Goal: Task Accomplishment & Management: Use online tool/utility

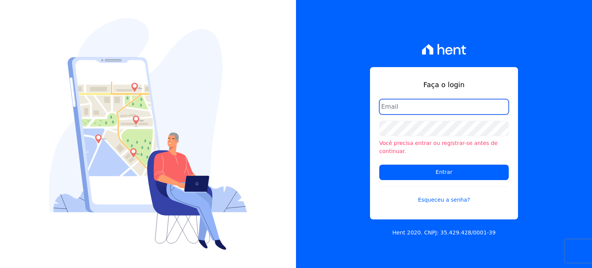
click at [440, 112] on input "email" at bounding box center [443, 106] width 129 height 15
type input "cobranca@construtorafarias.com.br"
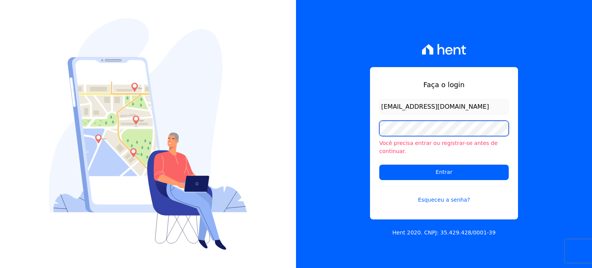
click at [379, 164] on input "Entrar" at bounding box center [443, 171] width 129 height 15
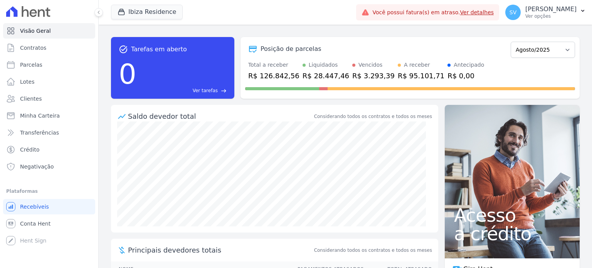
click at [435, 163] on div "task_alt Tarefas em aberto 0 Ver tarefas east Posição de parcelas Julho/2024 Ag…" at bounding box center [345, 146] width 493 height 243
click at [128, 6] on button "Ibiza Residence" at bounding box center [147, 12] width 72 height 15
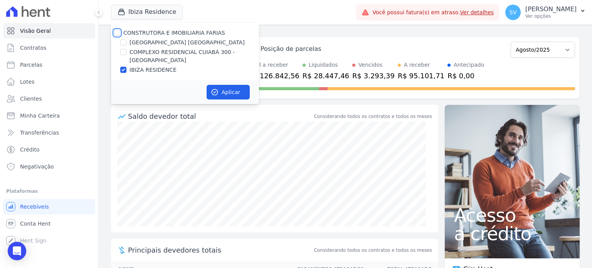
click at [118, 31] on input "CONSTRUTORA E IMOBILIARIA FARIAS" at bounding box center [117, 33] width 6 height 6
checkbox input "true"
click at [228, 91] on button "Aplicar" at bounding box center [227, 92] width 43 height 15
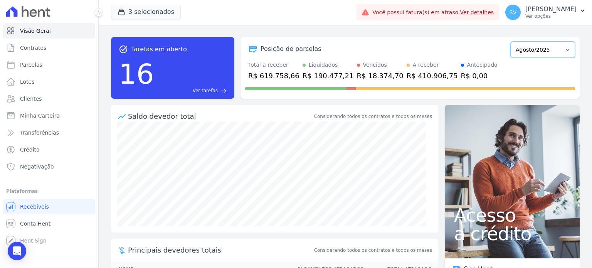
click at [561, 51] on select "Outubro/2022 Novembro/2022 Dezembro/2022 Janeiro/2023 Fevereiro/2023 Março/2023…" at bounding box center [542, 50] width 64 height 16
select select "07/2025"
click at [510, 42] on select "Outubro/2022 Novembro/2022 Dezembro/2022 Janeiro/2023 Fevereiro/2023 Março/2023…" at bounding box center [542, 50] width 64 height 16
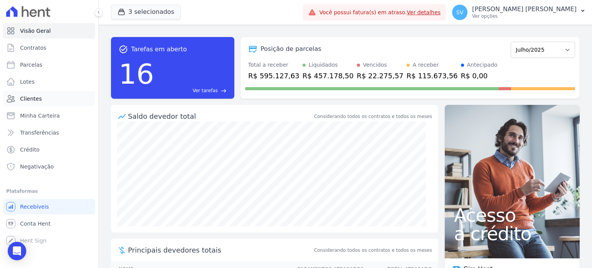
click at [27, 97] on span "Clientes" at bounding box center [31, 99] width 22 height 8
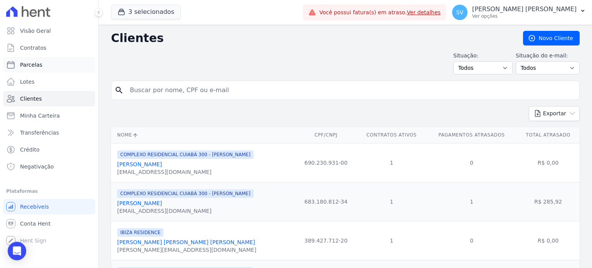
click at [30, 67] on span "Parcelas" at bounding box center [31, 65] width 22 height 8
select select
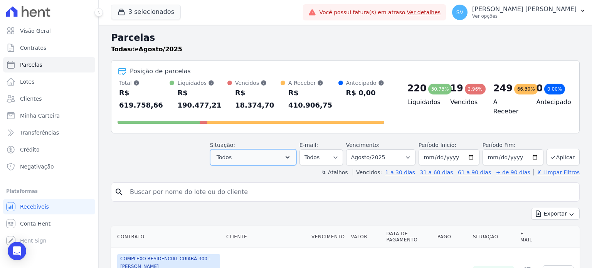
click at [291, 153] on icon "button" at bounding box center [288, 157] width 8 height 8
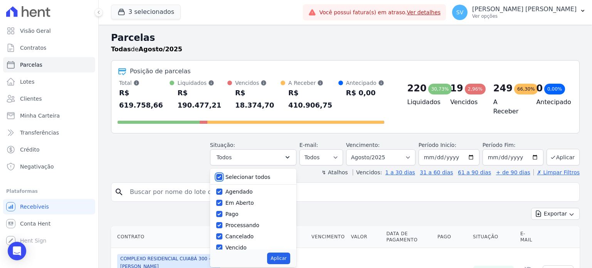
click at [222, 174] on input "Selecionar todos" at bounding box center [219, 177] width 6 height 6
checkbox input "false"
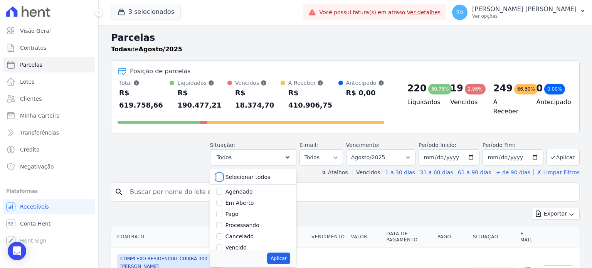
checkbox input "false"
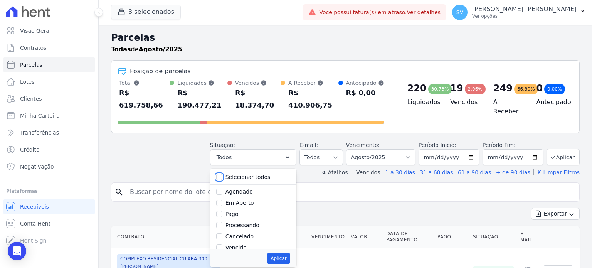
checkbox input "false"
click at [222, 244] on input "Vencido" at bounding box center [219, 247] width 6 height 6
checkbox input "true"
click at [289, 252] on button "Aplicar" at bounding box center [278, 258] width 23 height 12
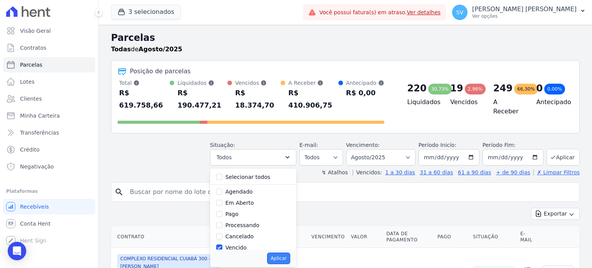
select select "overdue"
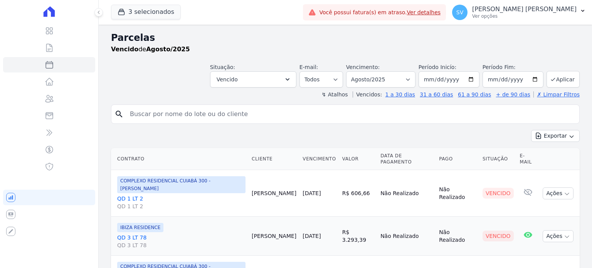
select select
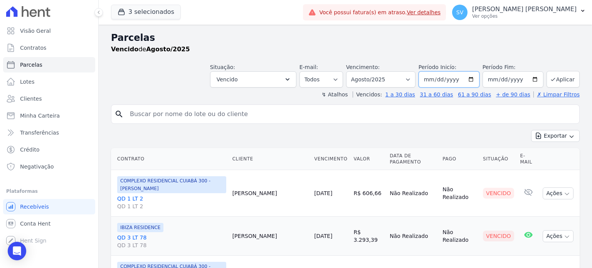
click at [468, 79] on input "2025-08-01" at bounding box center [448, 79] width 61 height 16
type input "2025-07-01"
click at [573, 76] on button "Aplicar" at bounding box center [562, 79] width 33 height 17
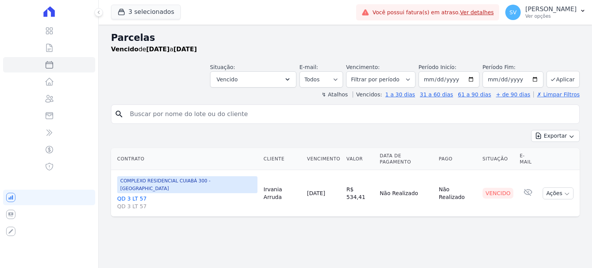
select select
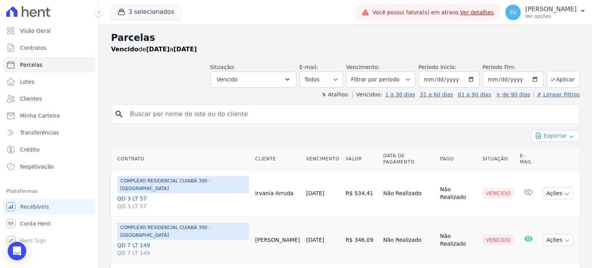
click at [540, 134] on button "Exportar" at bounding box center [555, 136] width 49 height 12
click at [557, 171] on link "Exportar CSV" at bounding box center [555, 167] width 42 height 9
click at [541, 15] on p "Ver opções" at bounding box center [550, 16] width 51 height 6
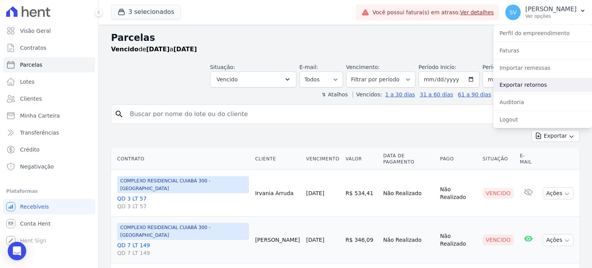
click at [523, 87] on link "Exportar retornos" at bounding box center [542, 85] width 99 height 14
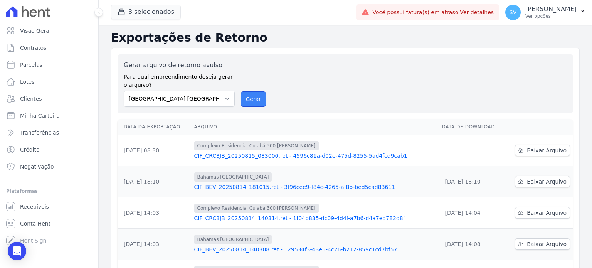
click at [247, 101] on button "Gerar" at bounding box center [253, 98] width 25 height 15
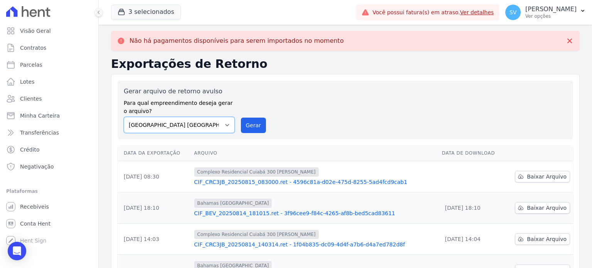
click at [228, 126] on select "BAHAMAS EAST VILLAGE COMPLEXO RESIDENCIAL CUIABÁ 300 - JOÃO DE BARRO IBIZA RESI…" at bounding box center [179, 125] width 111 height 16
select select "a999329b-d322-46c5-b2df-9163b092fb9b"
click at [124, 117] on select "BAHAMAS EAST VILLAGE COMPLEXO RESIDENCIAL CUIABÁ 300 - JOÃO DE BARRO IBIZA RESI…" at bounding box center [179, 125] width 111 height 16
click at [247, 128] on button "Gerar" at bounding box center [253, 124] width 25 height 15
click at [228, 125] on select "BAHAMAS EAST VILLAGE COMPLEXO RESIDENCIAL CUIABÁ 300 - JOÃO DE BARRO IBIZA RESI…" at bounding box center [179, 125] width 111 height 16
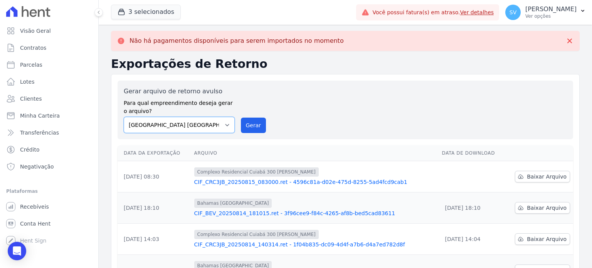
select select "73a372cd-5640-41c8-aaea-11bd74619c10"
click at [124, 117] on select "BAHAMAS EAST VILLAGE COMPLEXO RESIDENCIAL CUIABÁ 300 - JOÃO DE BARRO IBIZA RESI…" at bounding box center [179, 125] width 111 height 16
click at [248, 128] on button "Gerar" at bounding box center [253, 124] width 25 height 15
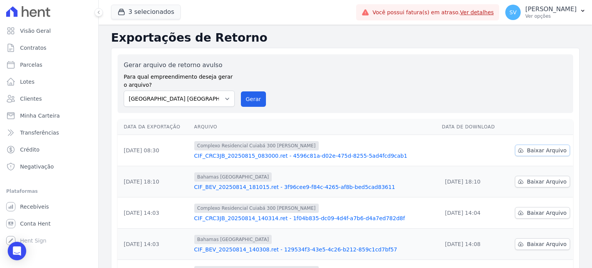
click at [544, 148] on span "Baixar Arquivo" at bounding box center [547, 150] width 40 height 8
click at [550, 13] on p "Ver opções" at bounding box center [550, 16] width 51 height 6
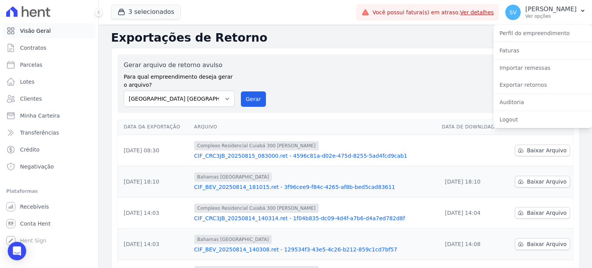
click at [37, 34] on span "Visão Geral" at bounding box center [35, 31] width 31 height 8
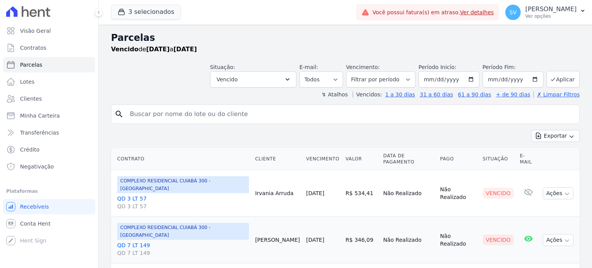
select select
click at [23, 35] on link "Visão Geral" at bounding box center [49, 30] width 92 height 15
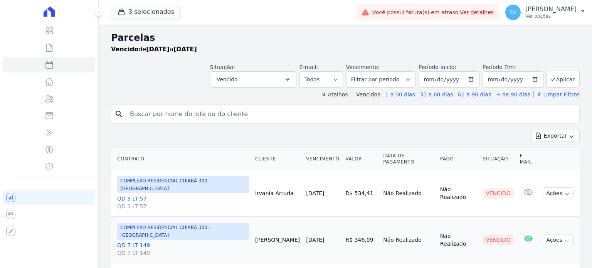
select select
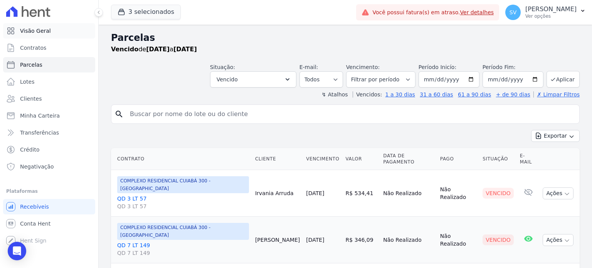
click at [40, 33] on span "Visão Geral" at bounding box center [35, 31] width 31 height 8
